Goal: Browse casually: Explore the website without a specific task or goal

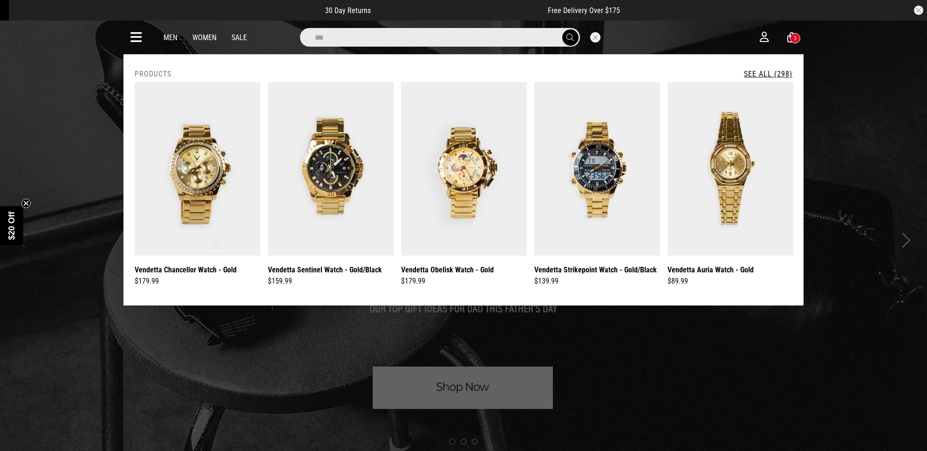
click at [595, 33] on button "Close search" at bounding box center [595, 37] width 10 height 10
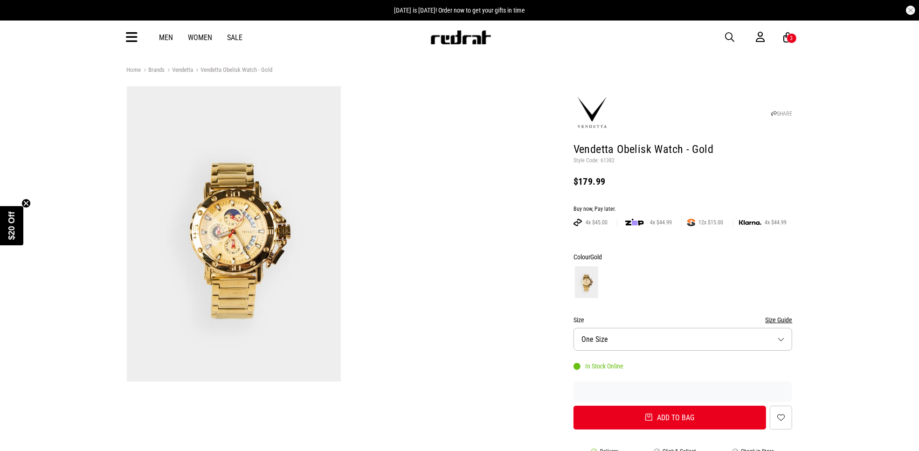
click at [273, 232] on img at bounding box center [234, 233] width 214 height 295
